Goal: Task Accomplishment & Management: Use online tool/utility

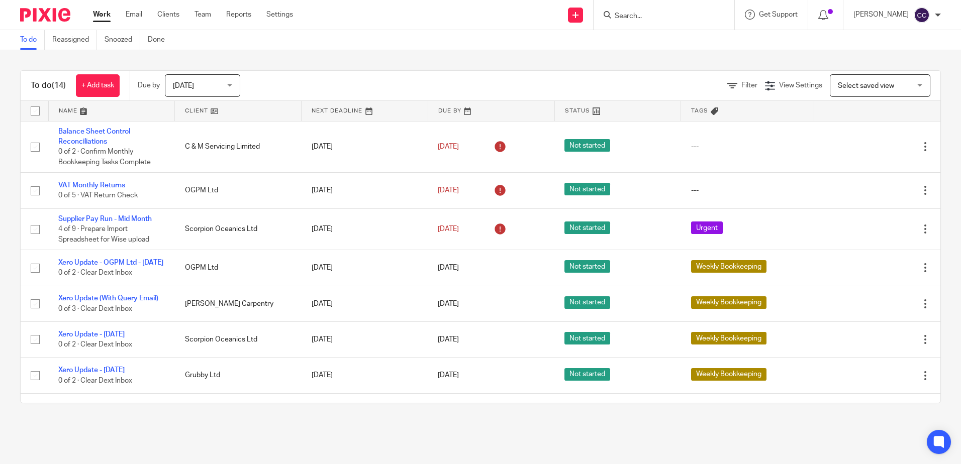
click at [194, 109] on link at bounding box center [238, 111] width 126 height 20
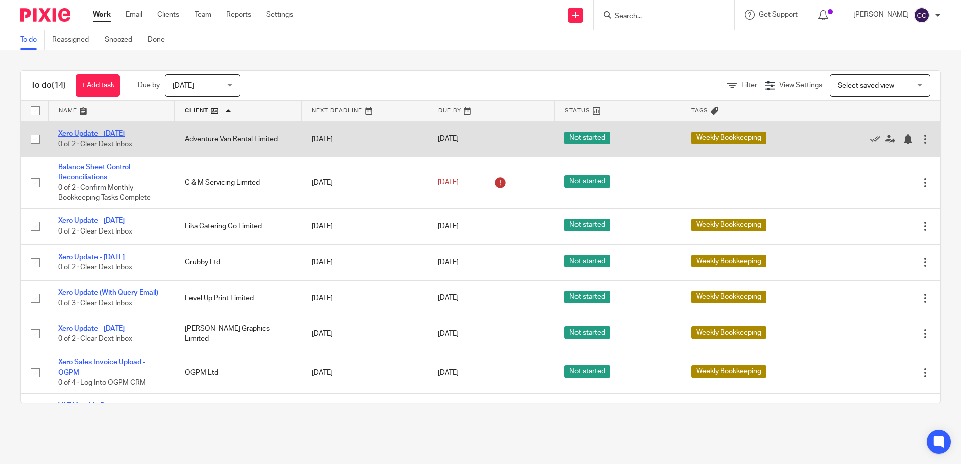
click at [123, 133] on link "Xero Update - [DATE]" at bounding box center [91, 133] width 66 height 7
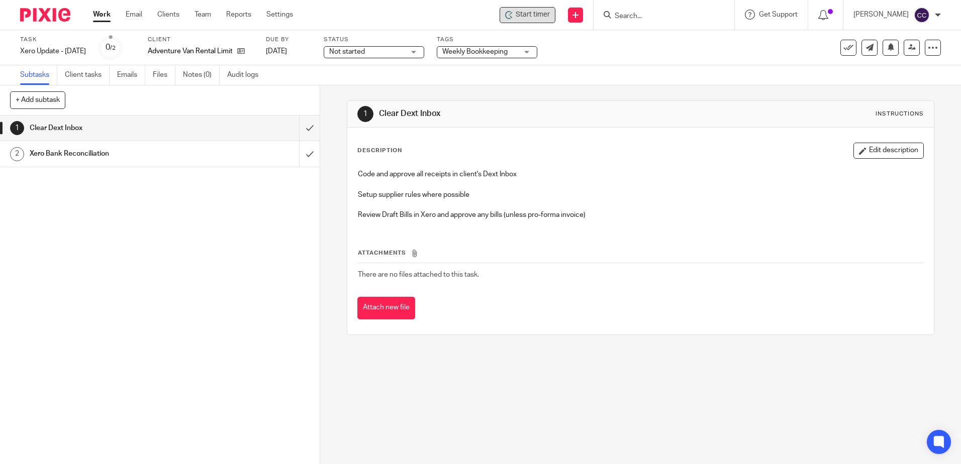
click at [534, 17] on span "Start timer" at bounding box center [533, 15] width 34 height 11
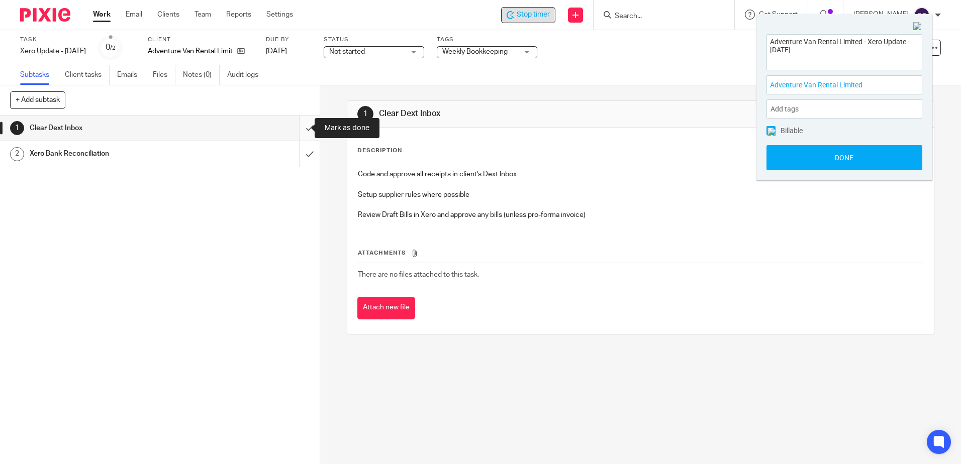
click at [300, 128] on input "submit" at bounding box center [160, 128] width 320 height 25
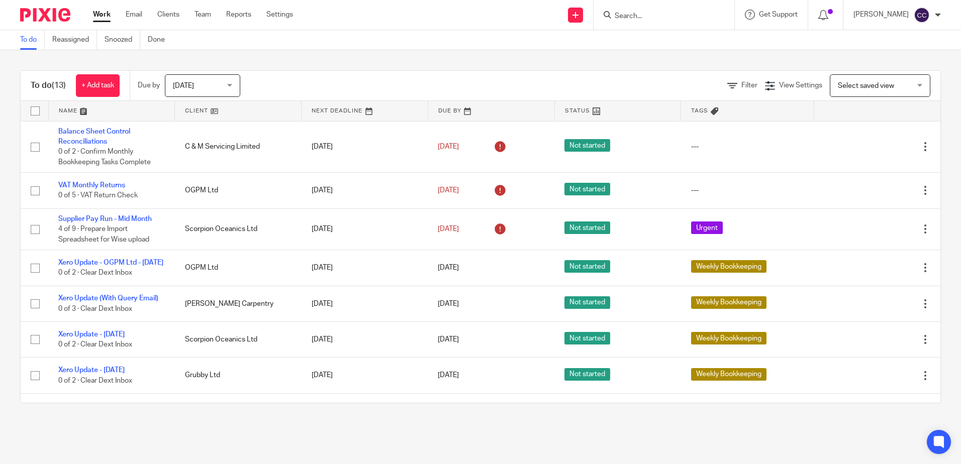
click at [201, 113] on link at bounding box center [238, 111] width 126 height 20
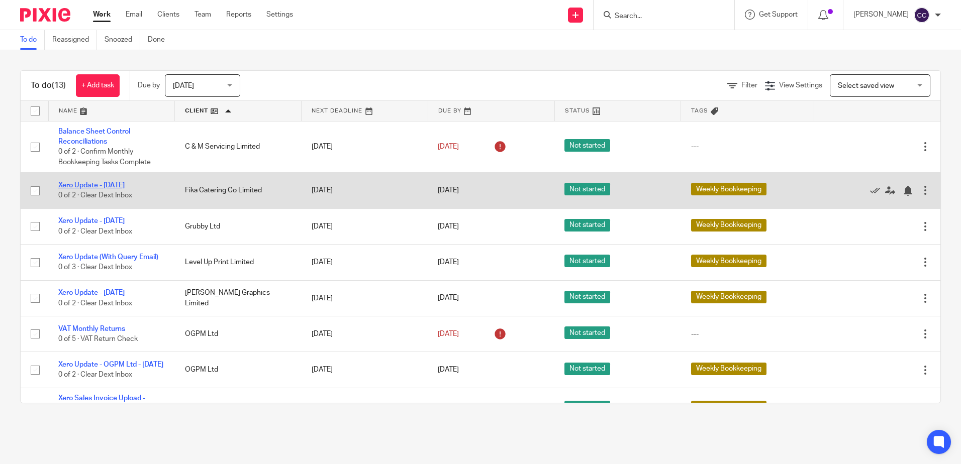
click at [97, 183] on link "Xero Update - [DATE]" at bounding box center [91, 185] width 66 height 7
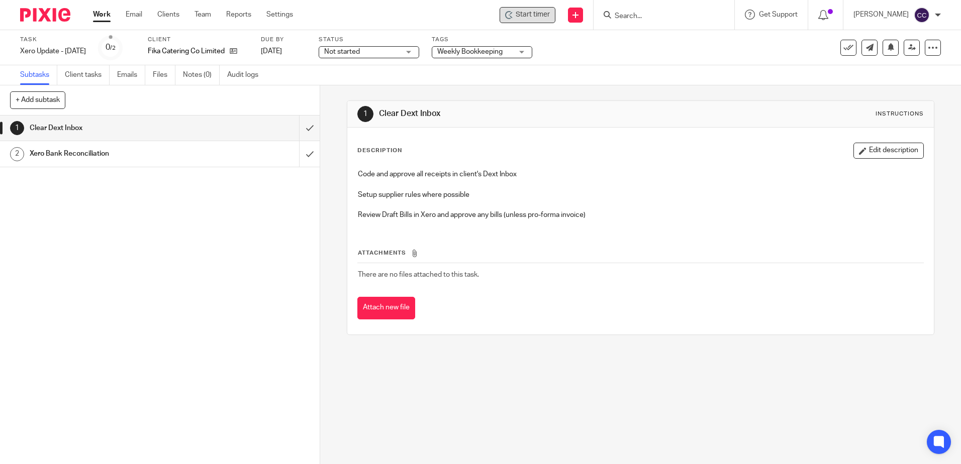
click at [546, 14] on span "Start timer" at bounding box center [533, 15] width 34 height 11
click at [539, 14] on span "Start timer" at bounding box center [533, 15] width 34 height 11
